Goal: Information Seeking & Learning: Learn about a topic

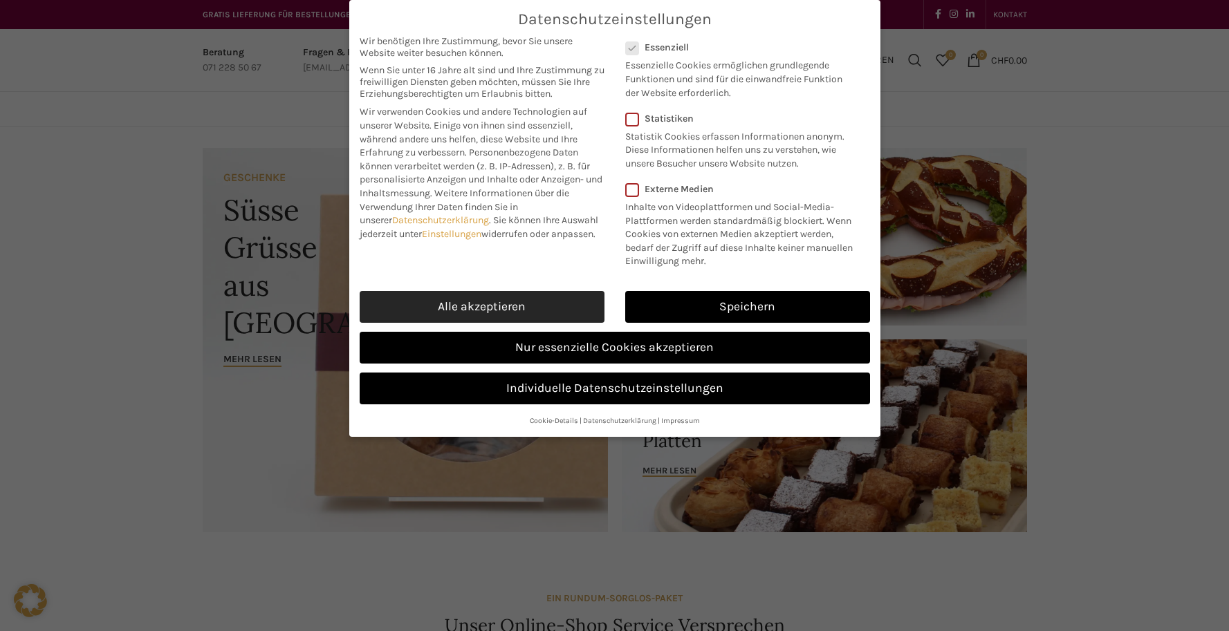
click at [519, 311] on link "Alle akzeptieren" at bounding box center [482, 307] width 245 height 32
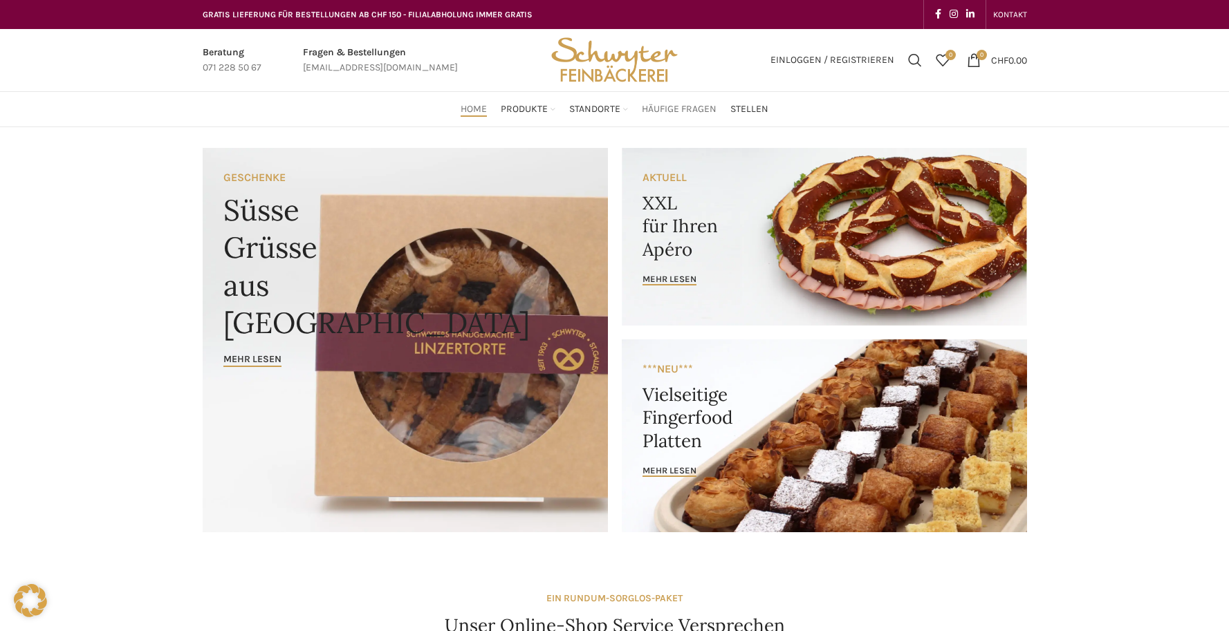
click at [669, 107] on span "Häufige Fragen" at bounding box center [679, 109] width 75 height 13
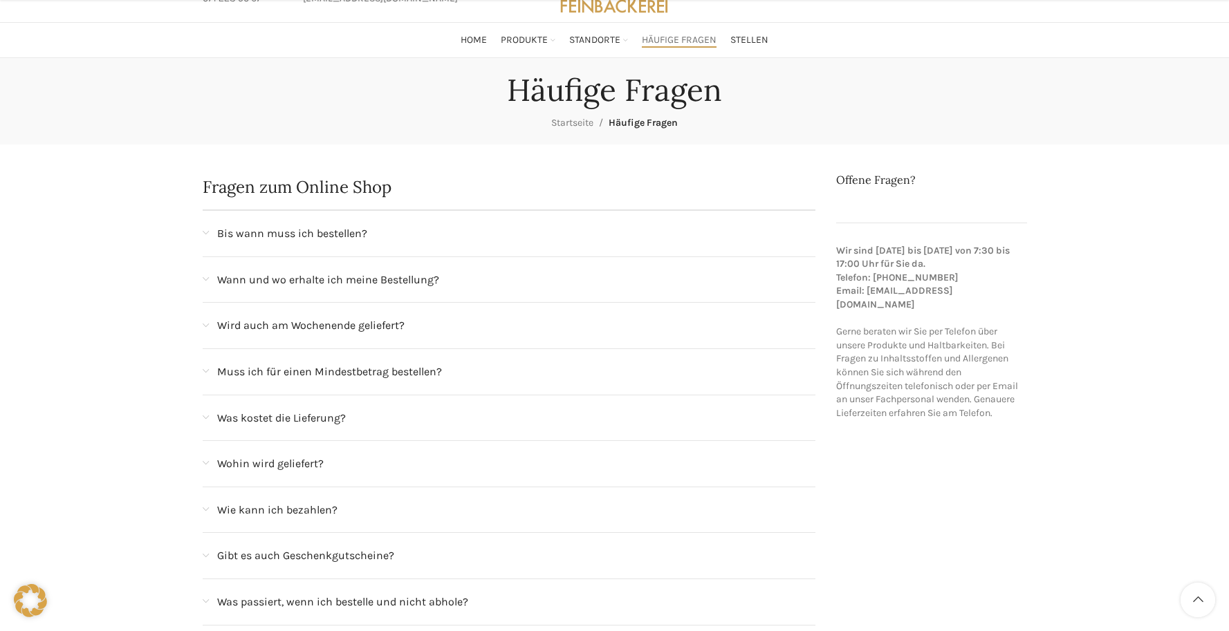
scroll to position [138, 0]
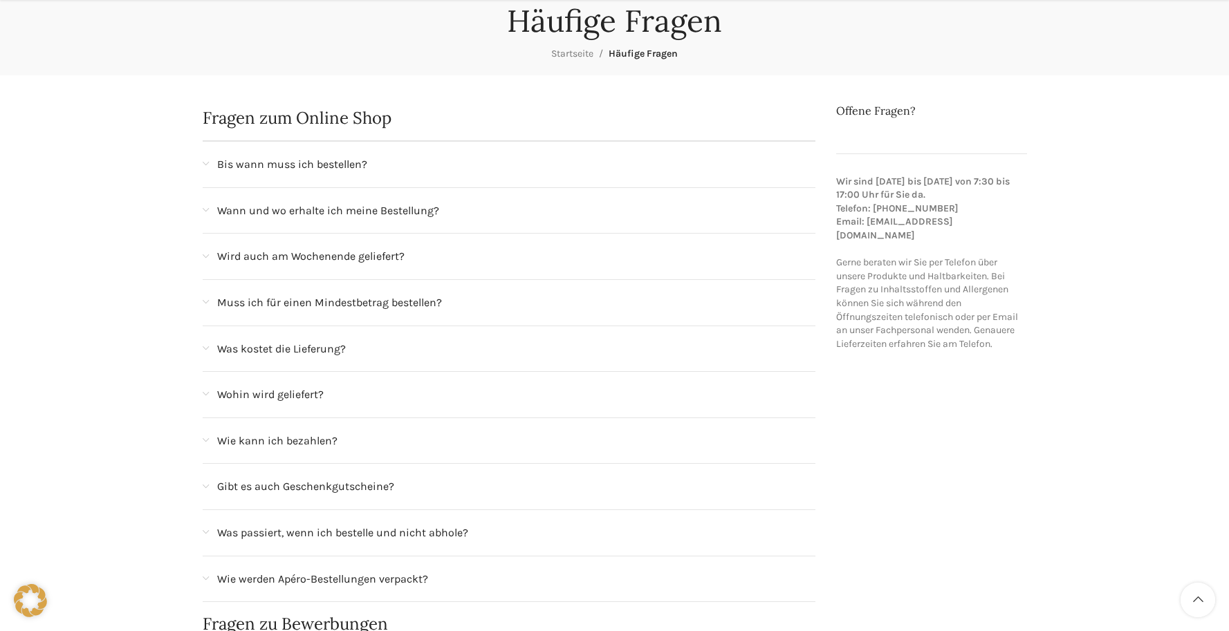
click at [203, 259] on span at bounding box center [206, 257] width 6 height 8
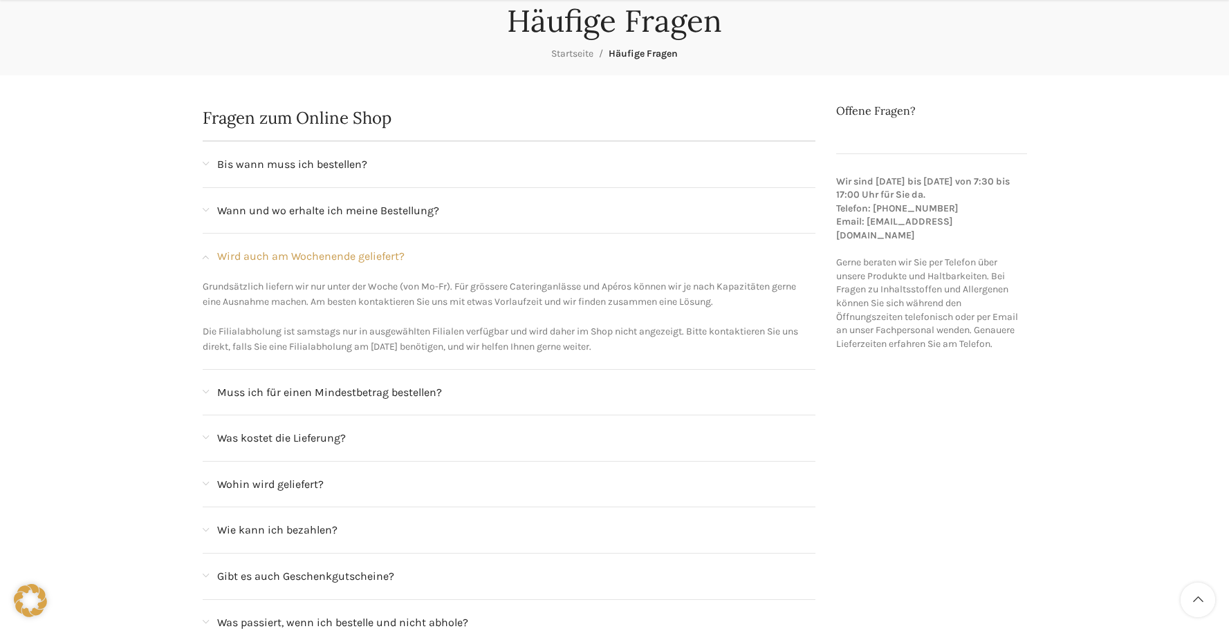
click at [203, 259] on span at bounding box center [206, 257] width 6 height 8
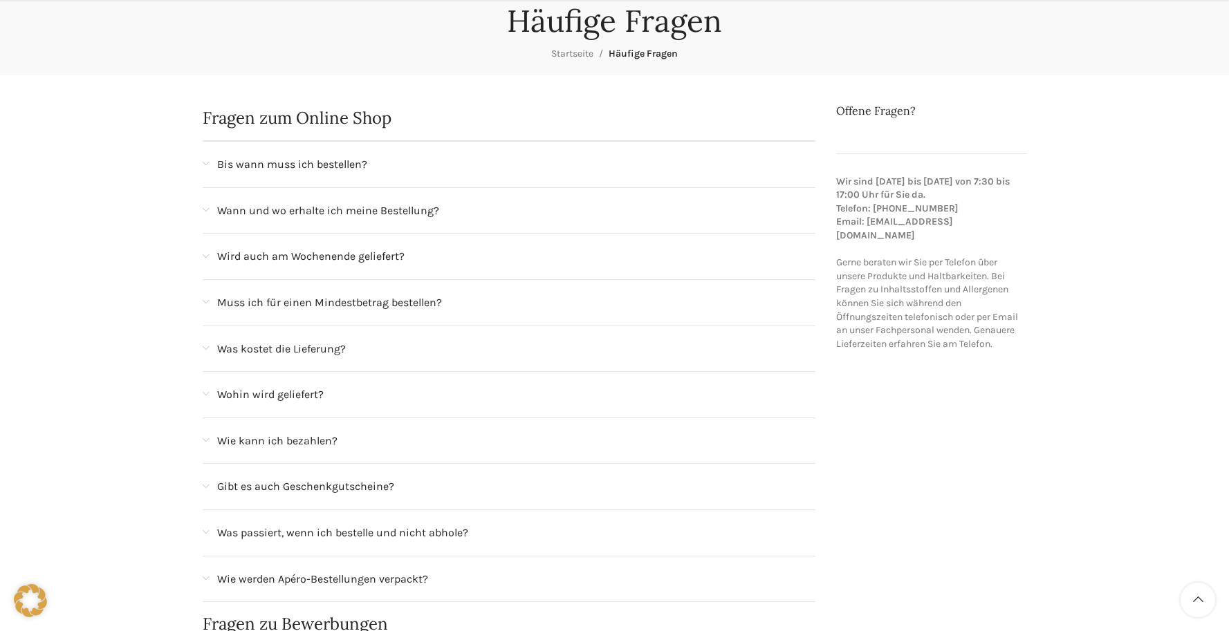
click at [203, 259] on span at bounding box center [206, 257] width 6 height 8
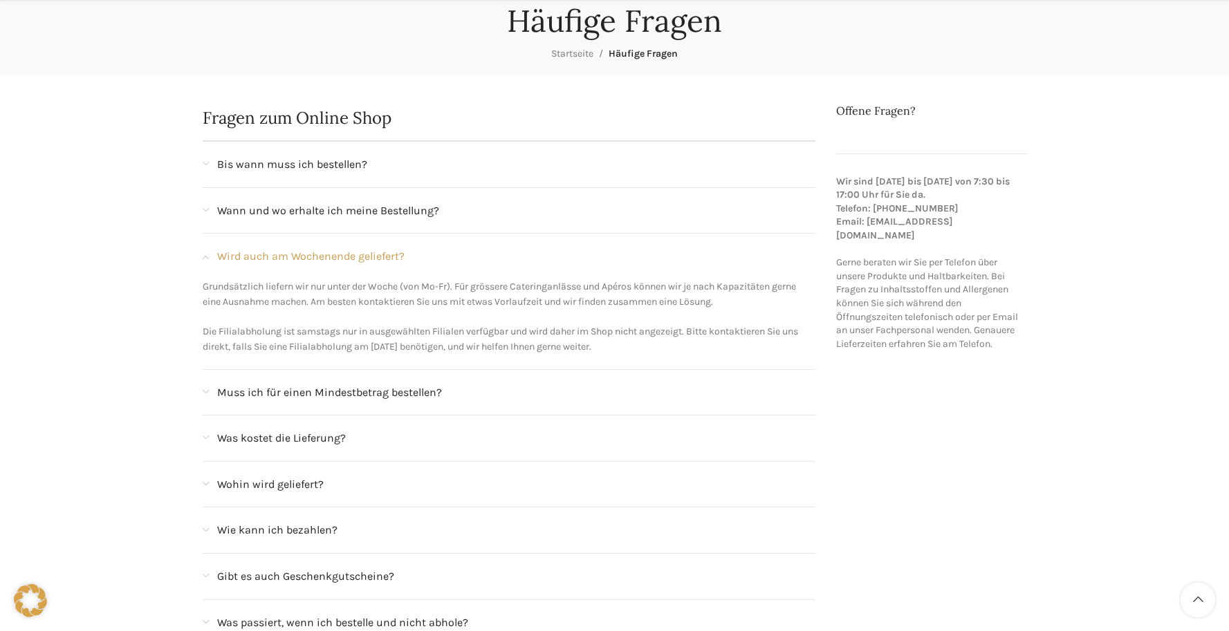
click at [203, 259] on span at bounding box center [206, 257] width 6 height 8
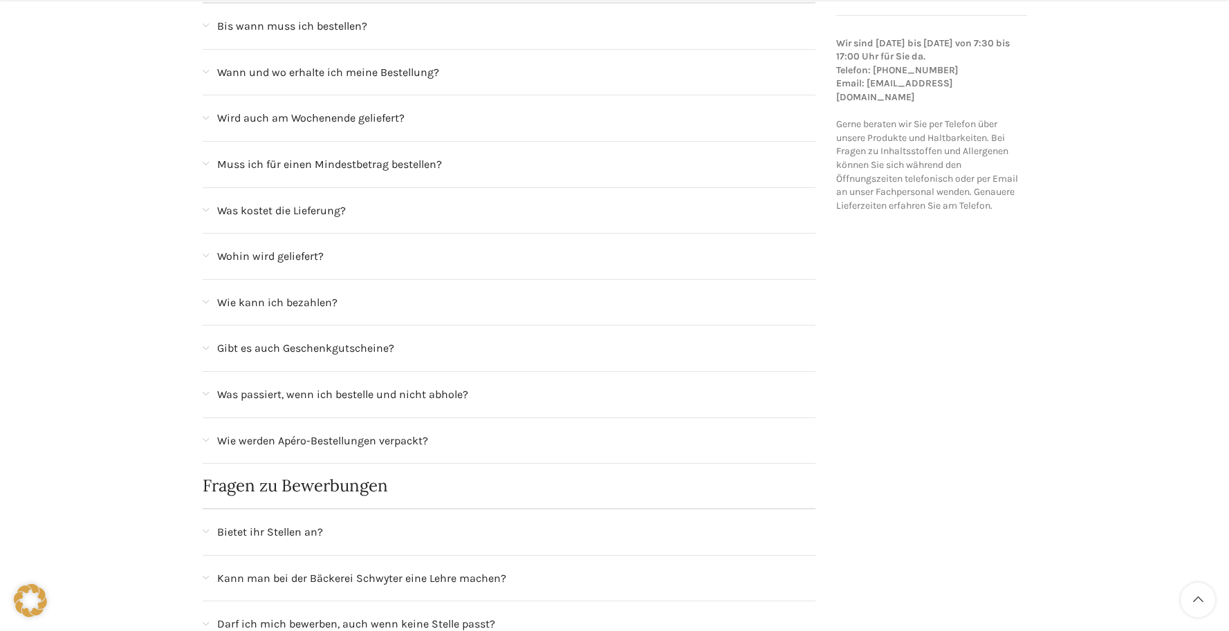
scroll to position [346, 0]
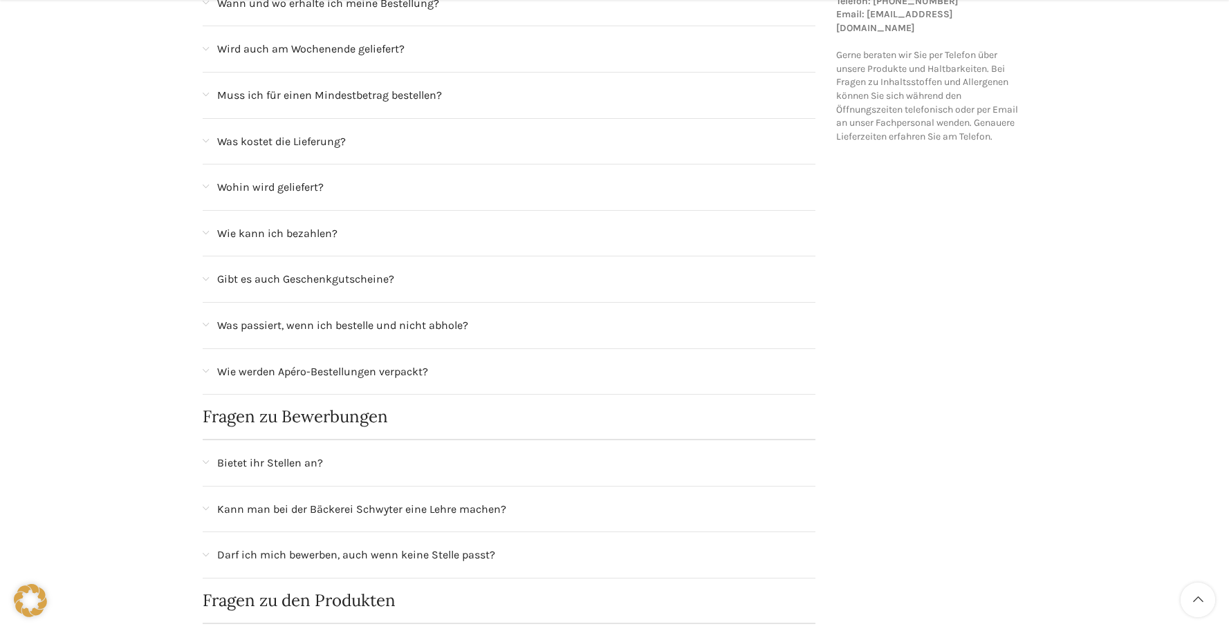
click at [207, 143] on span at bounding box center [206, 142] width 6 height 8
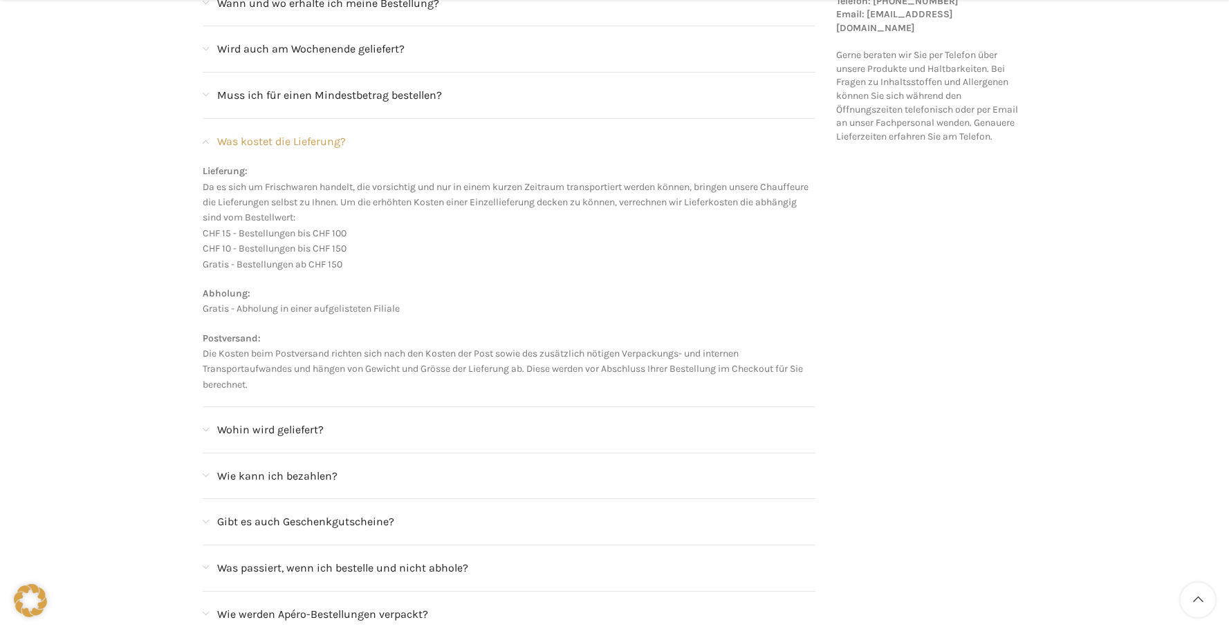
click at [207, 143] on span at bounding box center [206, 142] width 6 height 8
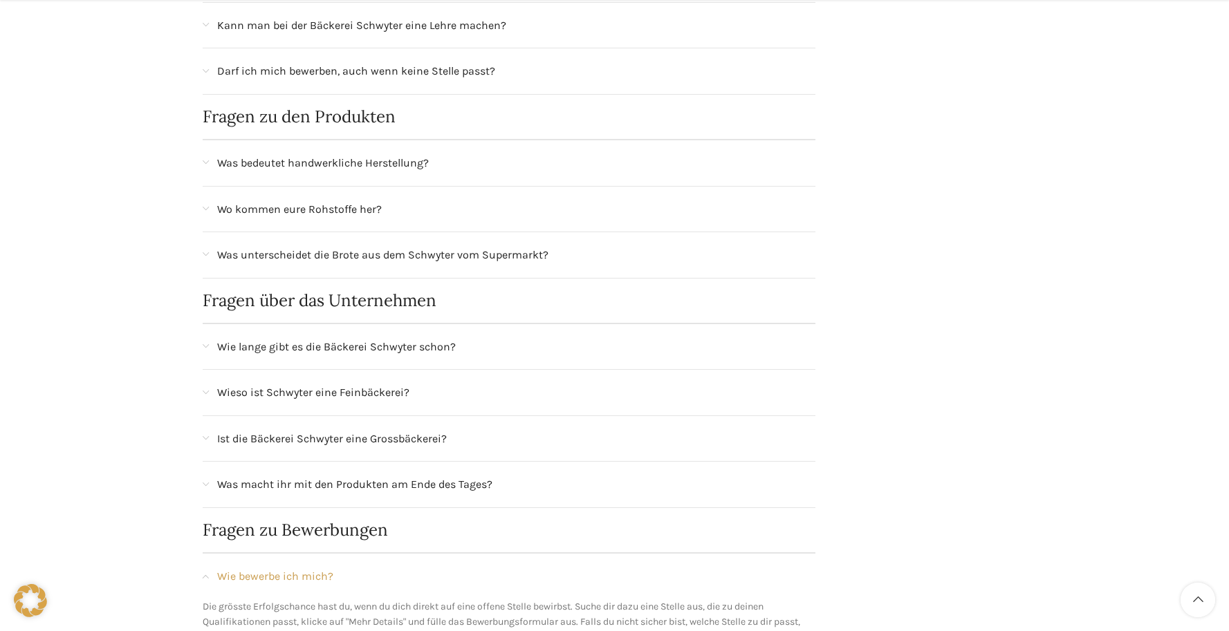
scroll to position [899, 0]
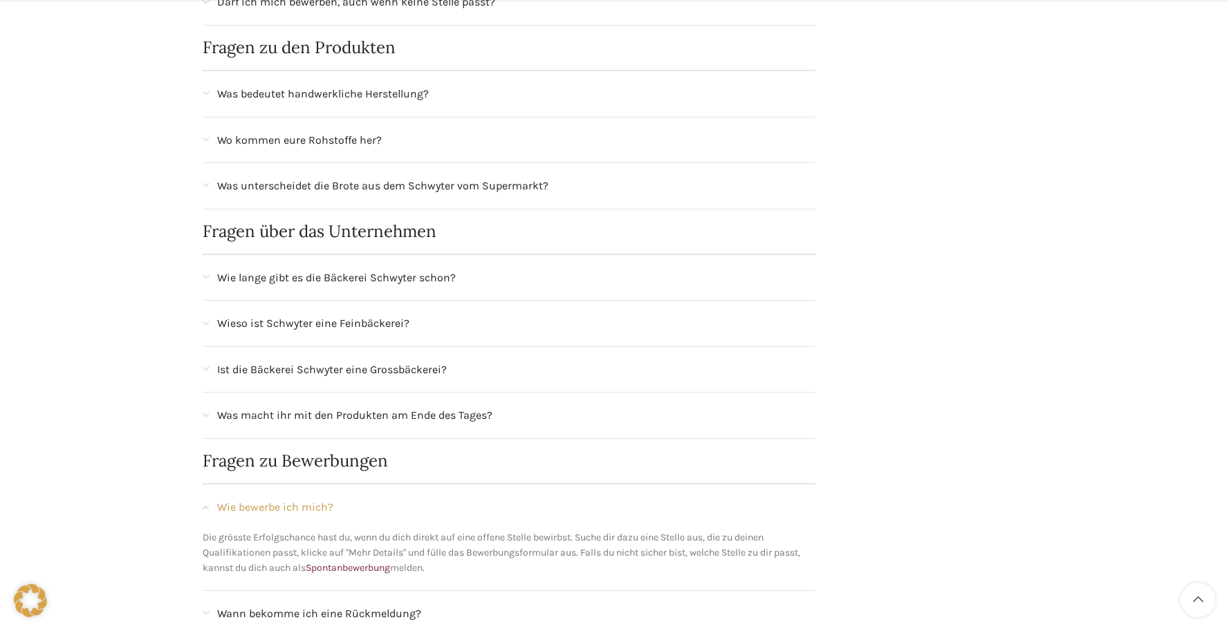
click at [205, 282] on div "Wie lange gibt es die Bäckerei Schwyter schon?" at bounding box center [510, 278] width 614 height 46
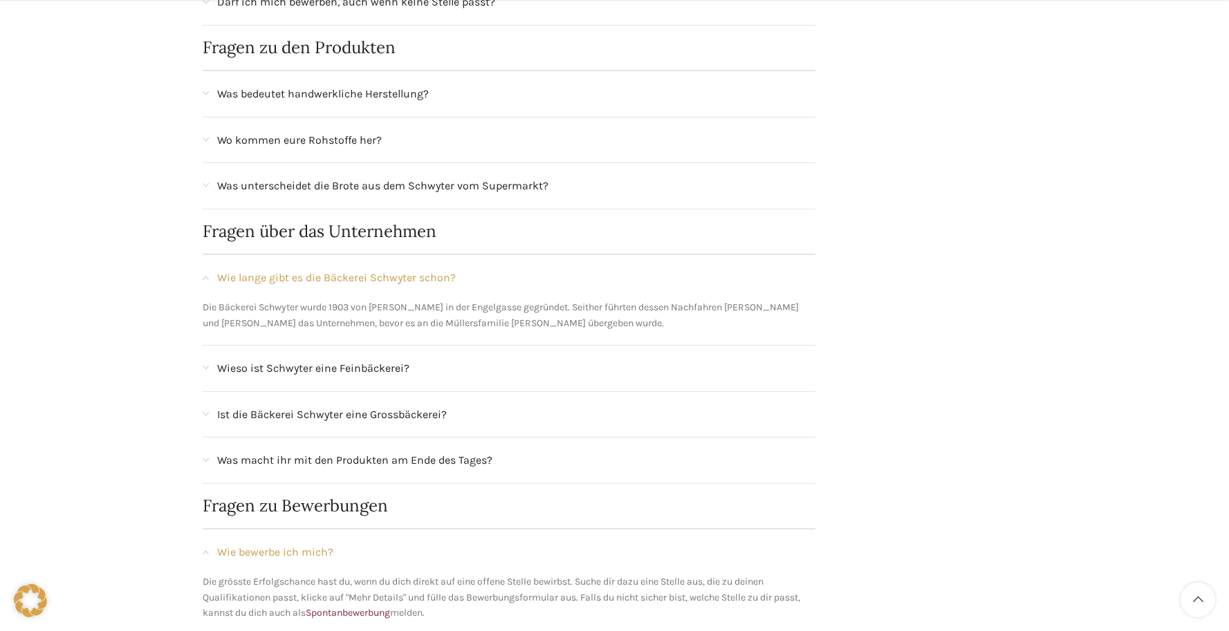
click at [205, 282] on div "Wie lange gibt es die Bäckerei Schwyter schon?" at bounding box center [510, 278] width 614 height 46
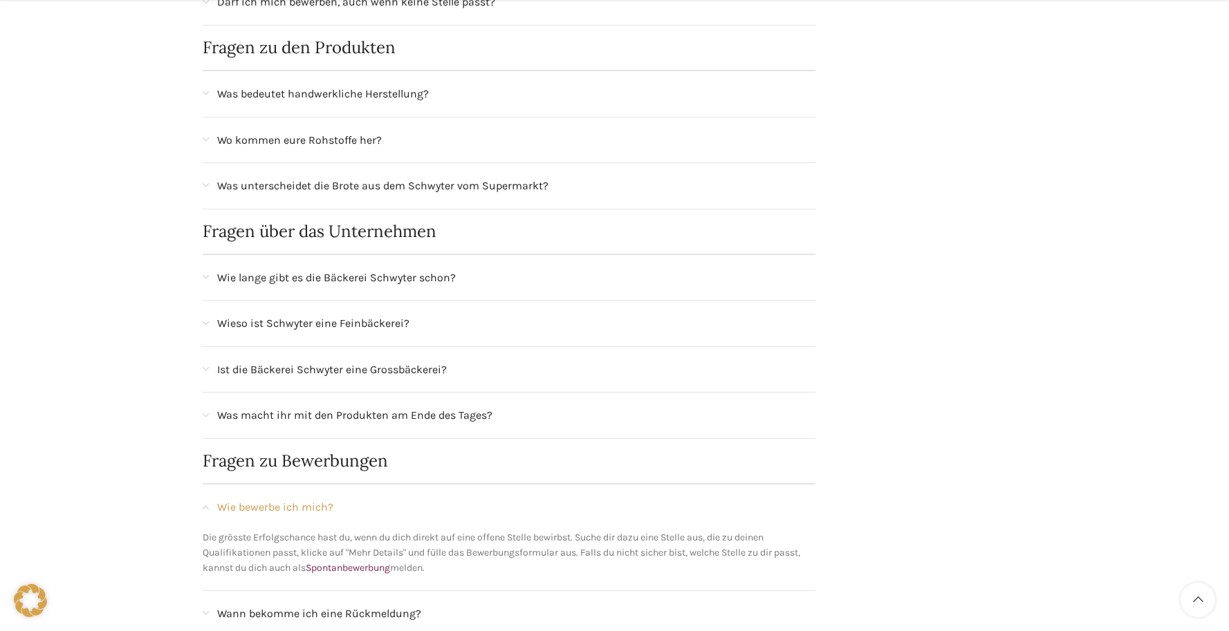
scroll to position [1107, 0]
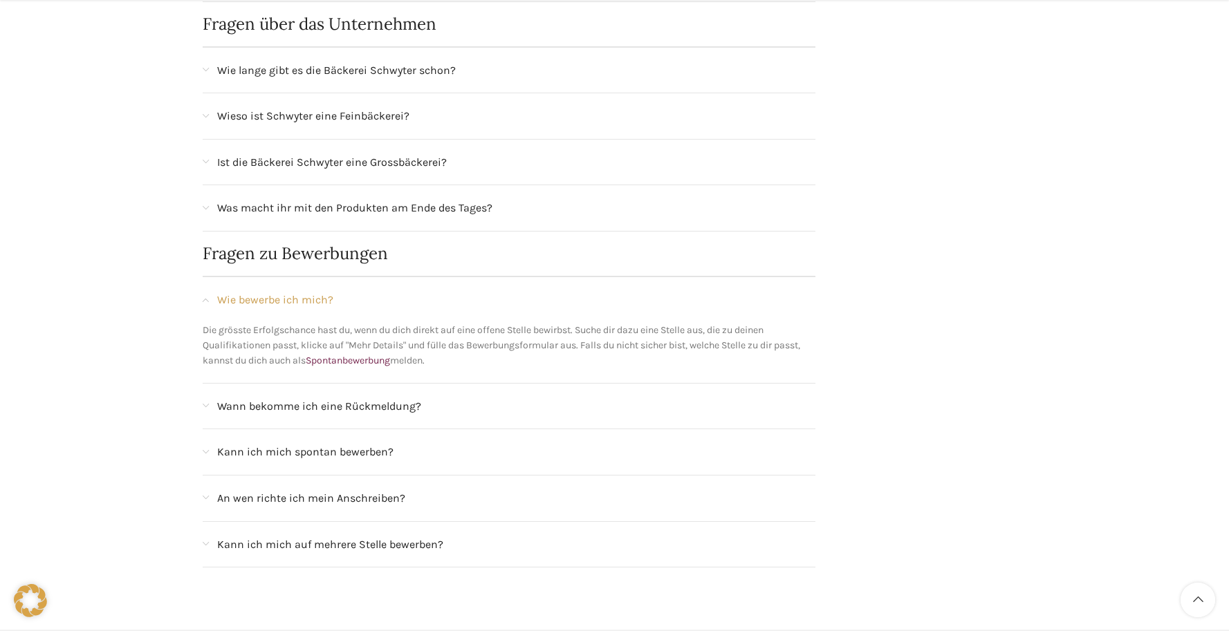
click at [208, 206] on span at bounding box center [206, 209] width 6 height 8
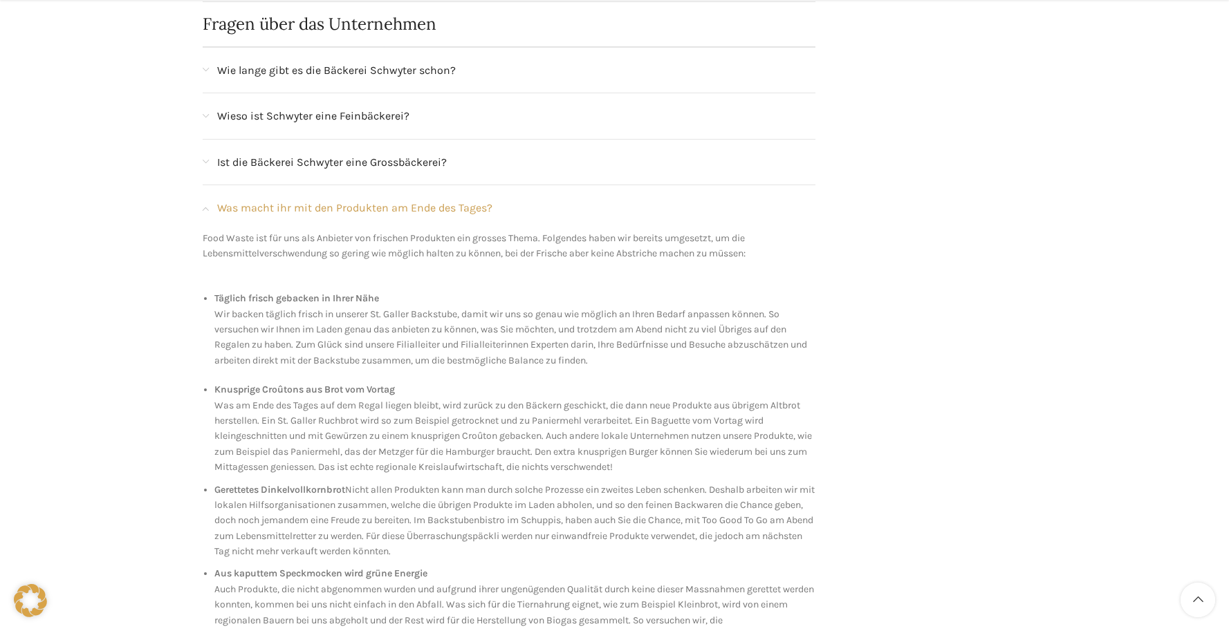
click at [208, 206] on span at bounding box center [206, 209] width 6 height 8
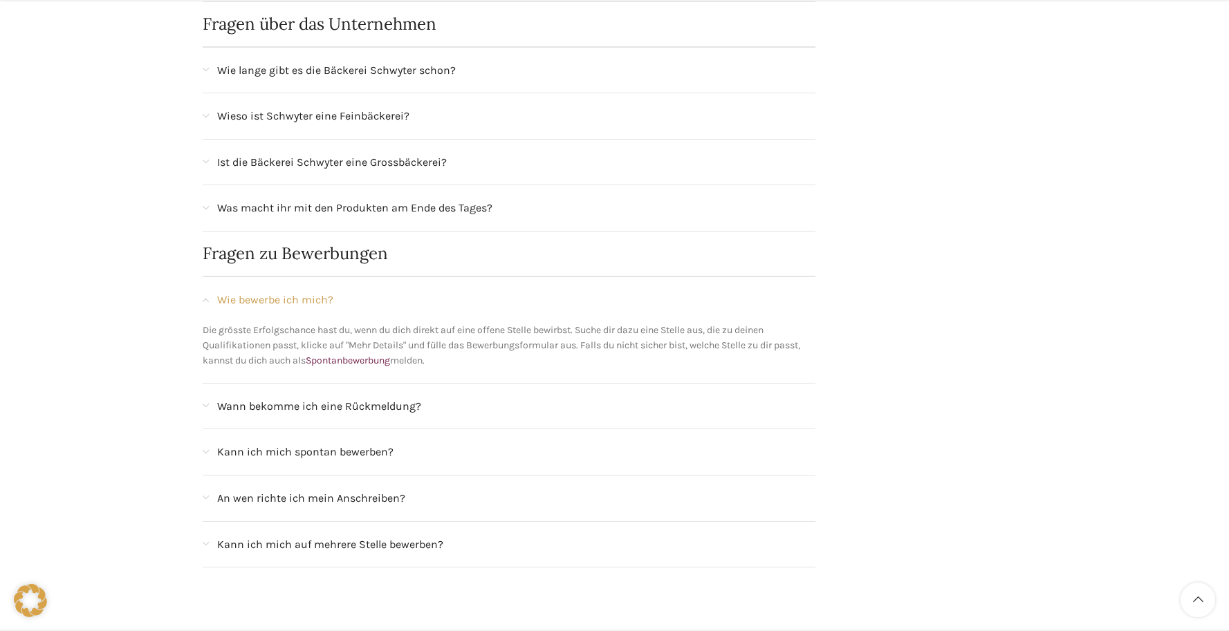
click at [205, 299] on span at bounding box center [206, 300] width 6 height 8
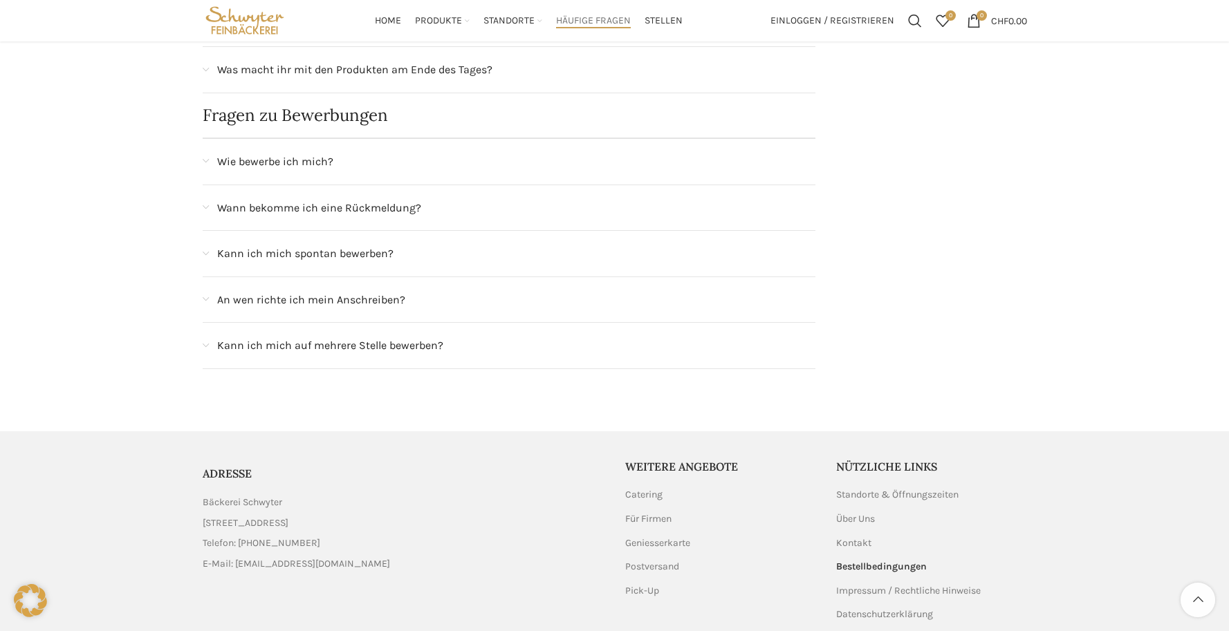
scroll to position [1307, 0]
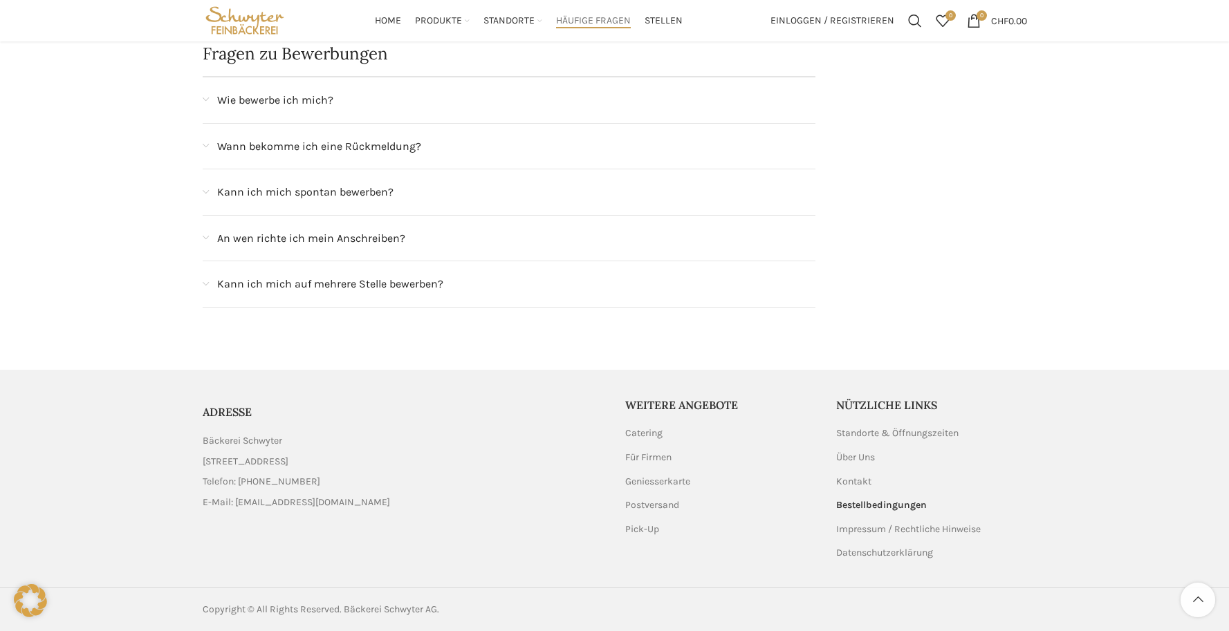
click at [658, 450] on ul "Catering Für Firmen Geniesserkarte Postversand Pick-Up" at bounding box center [720, 481] width 191 height 109
click at [656, 457] on link "Für Firmen" at bounding box center [649, 458] width 48 height 14
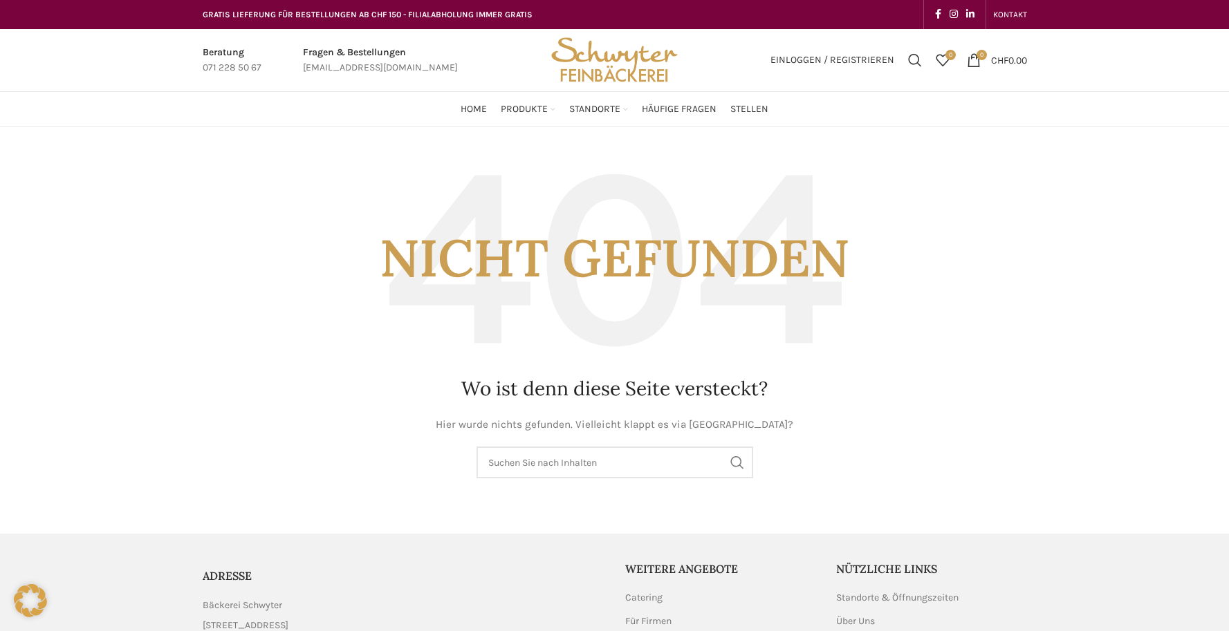
scroll to position [166, 0]
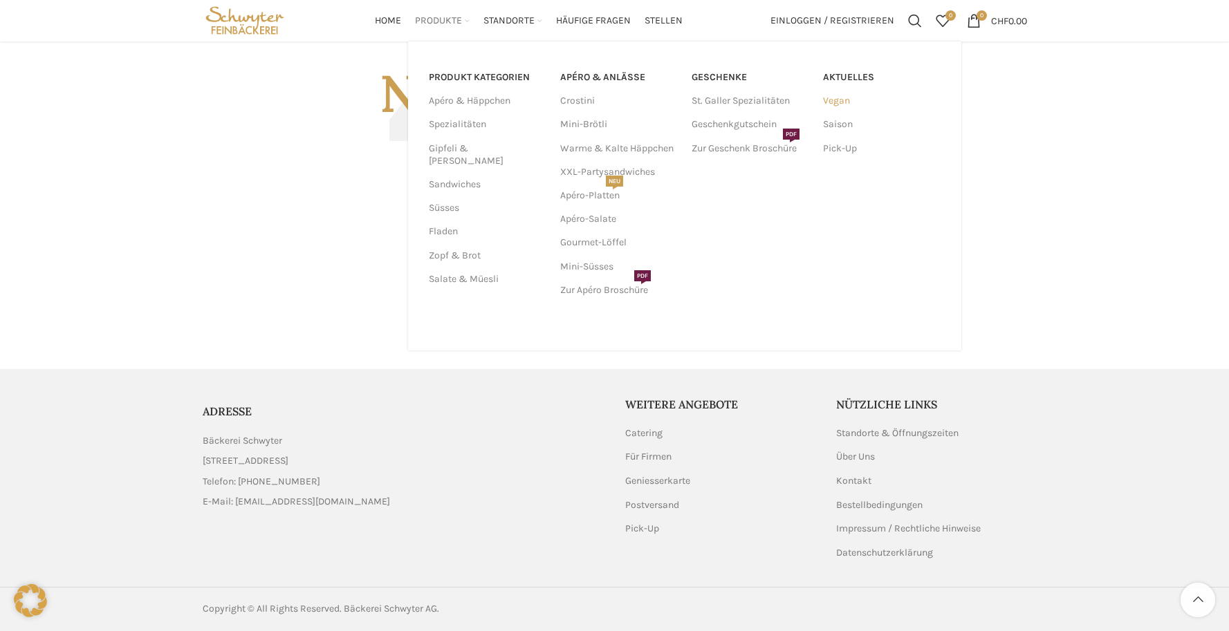
click at [845, 97] on link "Vegan" at bounding box center [882, 101] width 118 height 24
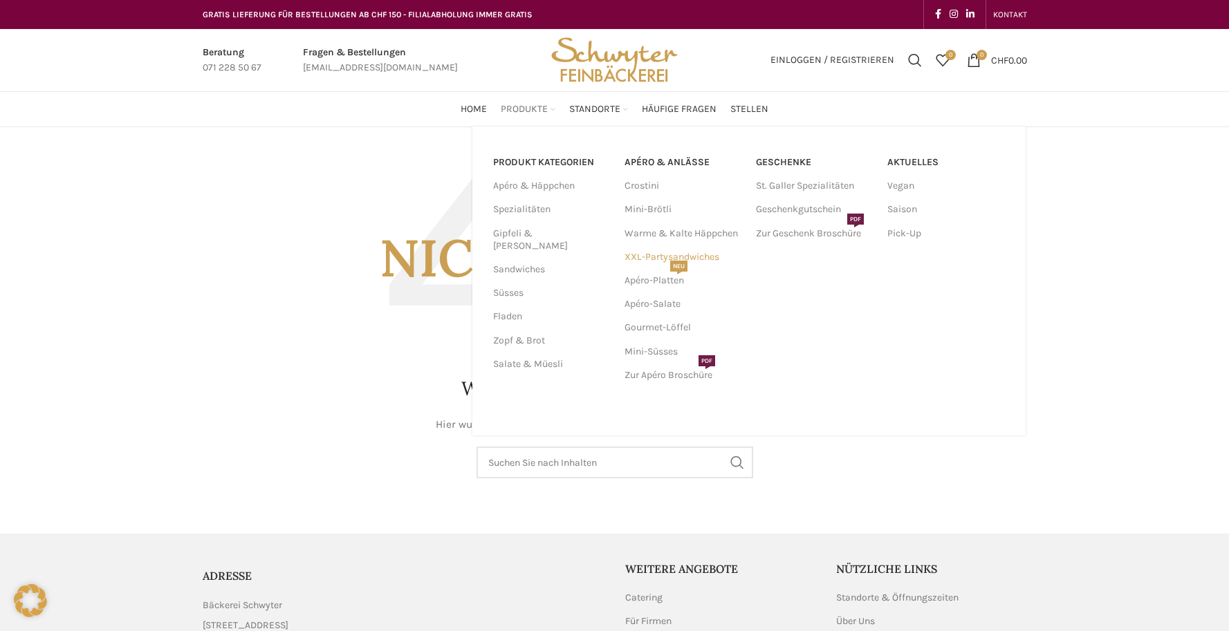
click at [657, 259] on link "XXL-Partysandwiches" at bounding box center [684, 258] width 118 height 24
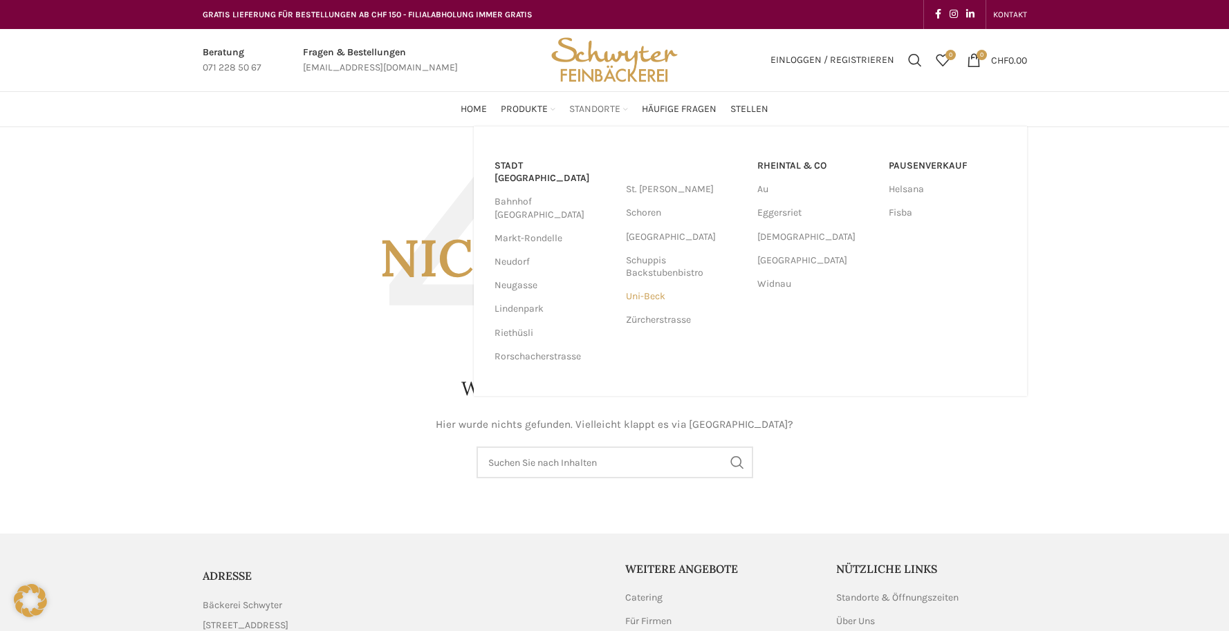
click at [645, 295] on link "Uni-Beck" at bounding box center [685, 297] width 118 height 24
